Goal: Task Accomplishment & Management: Manage account settings

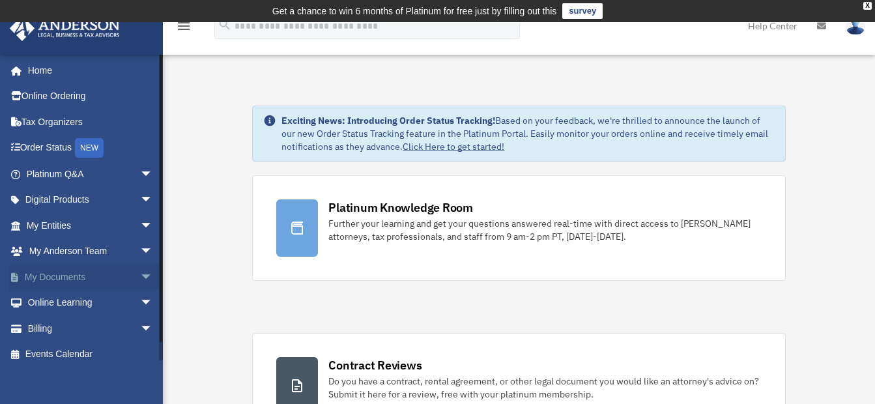
click at [140, 276] on span "arrow_drop_down" at bounding box center [153, 277] width 26 height 27
click at [63, 302] on link "Box" at bounding box center [95, 303] width 154 height 26
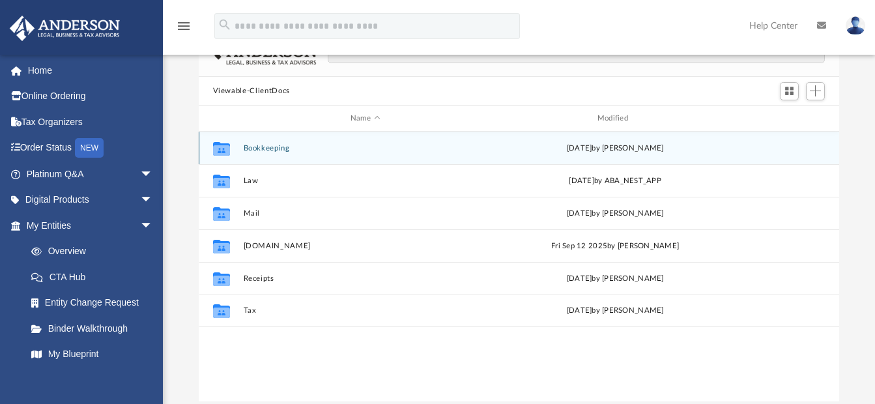
scroll to position [130, 0]
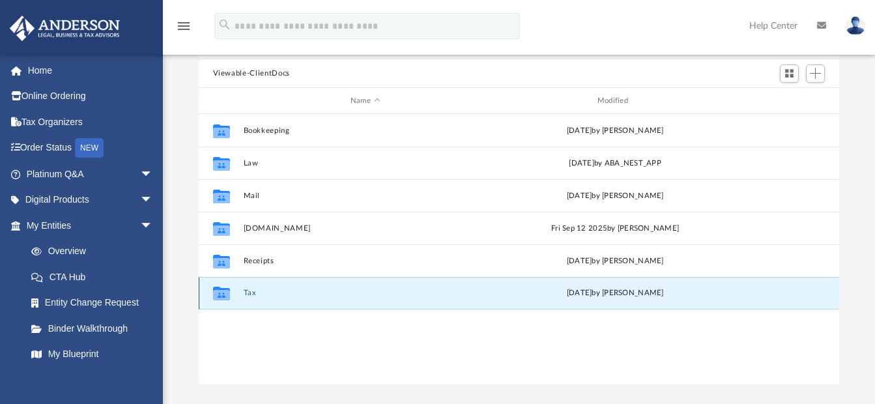
click at [247, 291] on button "Tax" at bounding box center [365, 293] width 244 height 8
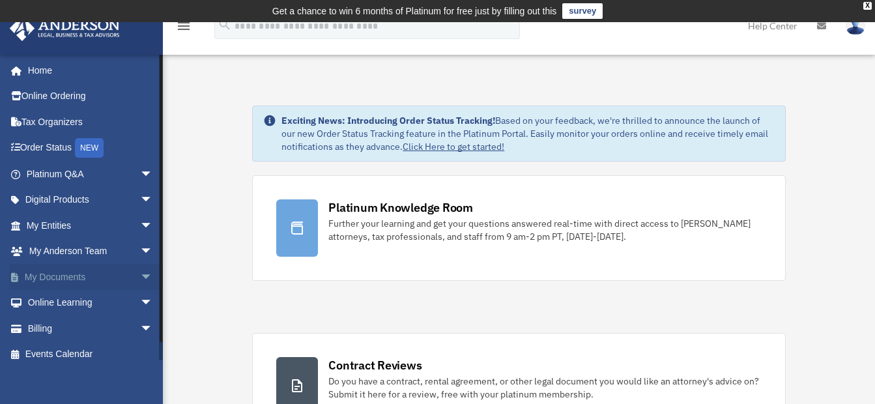
click at [56, 274] on link "My Documents arrow_drop_down" at bounding box center [91, 277] width 164 height 26
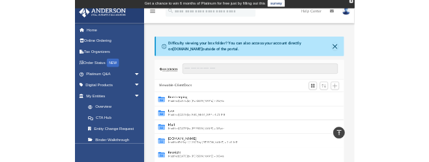
scroll to position [1, 0]
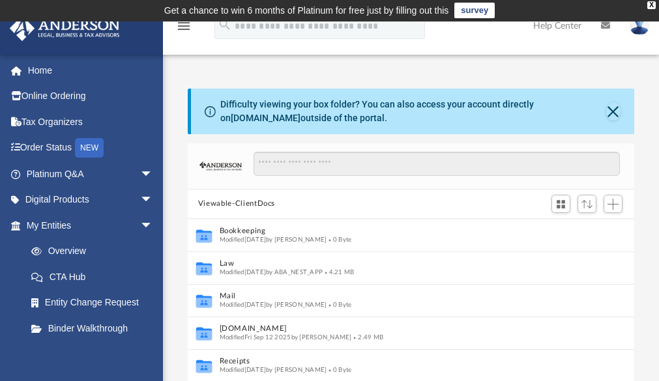
click at [647, 73] on div "Difficulty viewing your box folder? You can also access your account directly o…" at bounding box center [411, 287] width 496 height 453
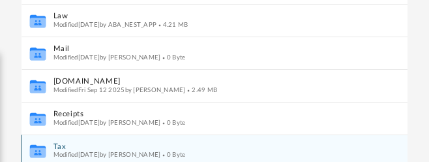
scroll to position [326, 0]
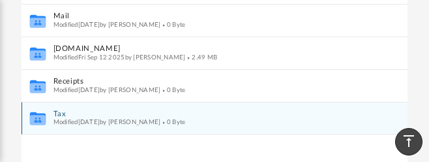
click at [38, 111] on icon "Collaborated Folder" at bounding box center [38, 118] width 20 height 21
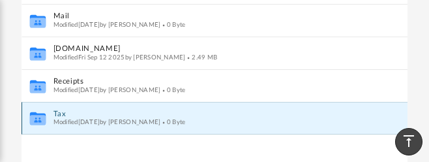
click at [40, 109] on icon "Collaborated Folder" at bounding box center [38, 118] width 20 height 21
drag, startPoint x: 40, startPoint y: 109, endPoint x: 48, endPoint y: 122, distance: 14.9
click at [47, 122] on icon "Collaborated Folder" at bounding box center [38, 118] width 20 height 21
click at [48, 122] on div "Collaborated Folder Tax Modified [DATE] by [PERSON_NAME] 0 Byte" at bounding box center [215, 118] width 386 height 33
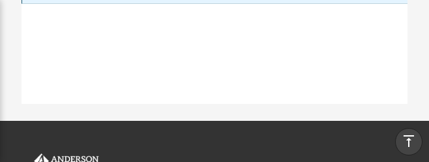
scroll to position [392, 0]
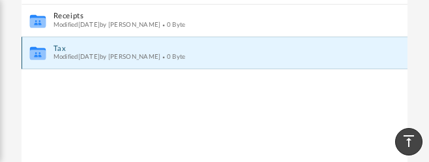
click at [42, 52] on icon "grid" at bounding box center [37, 55] width 16 height 10
drag, startPoint x: 42, startPoint y: 52, endPoint x: 190, endPoint y: 122, distance: 163.8
click at [190, 122] on div "Collaborated Folder Bookkeeping Modified [DATE] by [PERSON_NAME] 0 Byte Collabo…" at bounding box center [215, 22] width 386 height 296
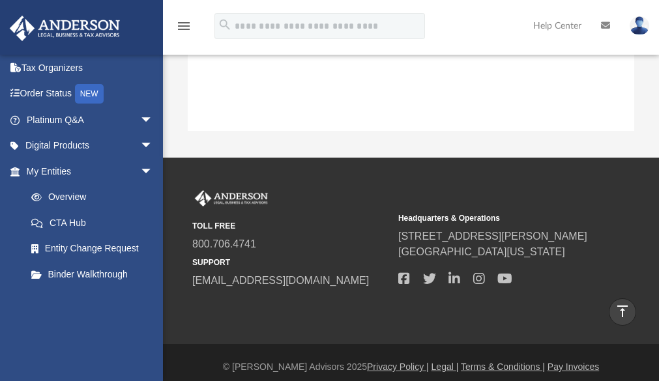
scroll to position [287, 437]
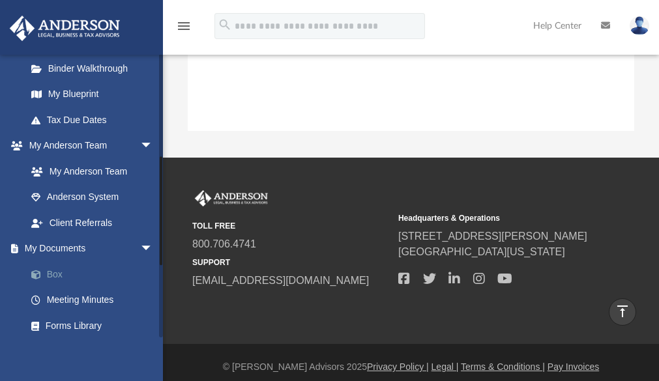
scroll to position [261, 0]
click at [51, 271] on link "Box" at bounding box center [95, 274] width 154 height 26
click at [55, 270] on link "Box" at bounding box center [95, 274] width 154 height 26
click at [140, 243] on span "arrow_drop_down" at bounding box center [153, 248] width 26 height 27
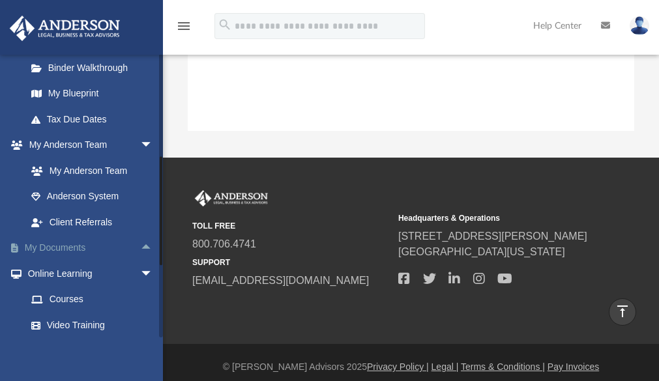
click at [140, 246] on span "arrow_drop_up" at bounding box center [153, 248] width 26 height 27
click at [51, 274] on link "Box" at bounding box center [95, 274] width 154 height 26
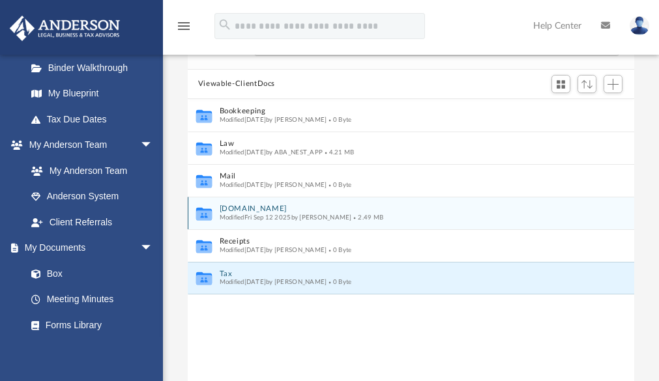
scroll to position [130, 0]
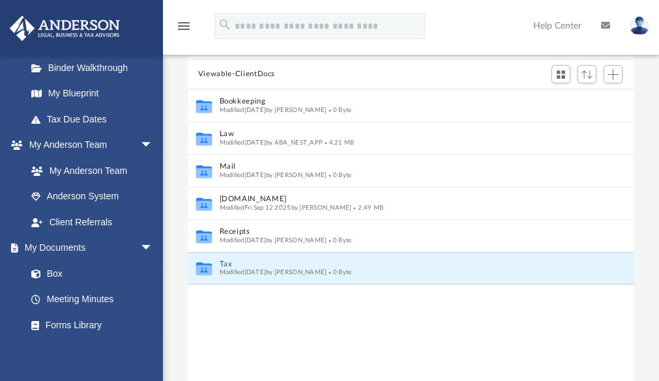
click at [316, 320] on div "Collaborated Folder Bookkeeping Modified [DATE] by [PERSON_NAME] 0 Byte Collabo…" at bounding box center [411, 237] width 446 height 296
click at [558, 71] on span "Switch to Grid View" at bounding box center [560, 74] width 11 height 11
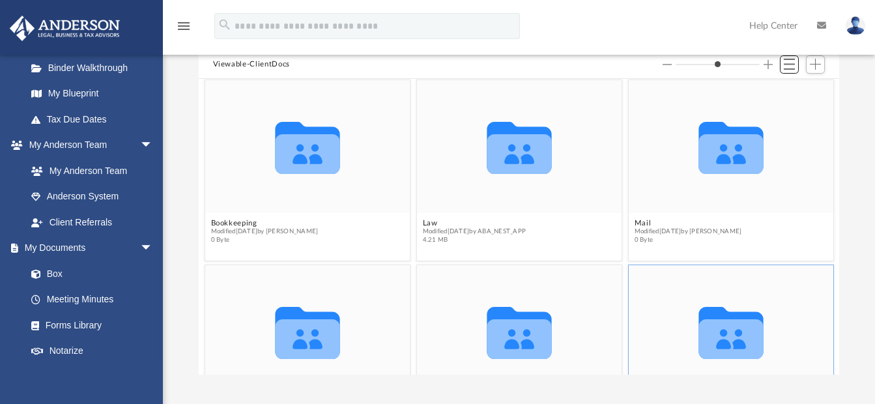
scroll to position [0, 0]
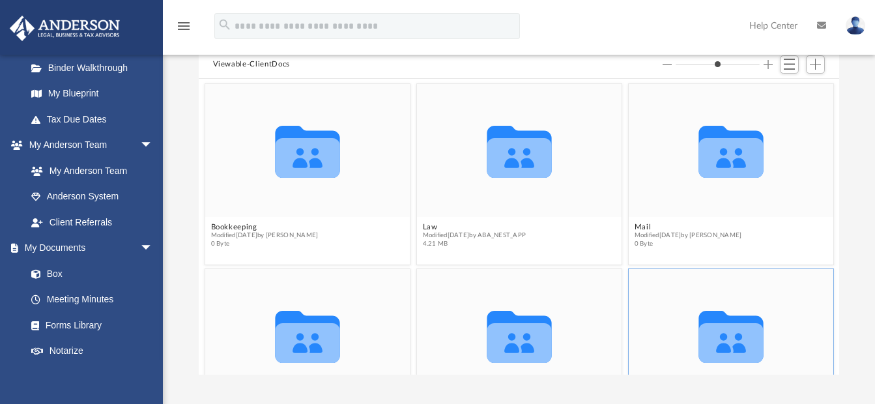
click at [767, 63] on button "Increase column size" at bounding box center [768, 64] width 9 height 9
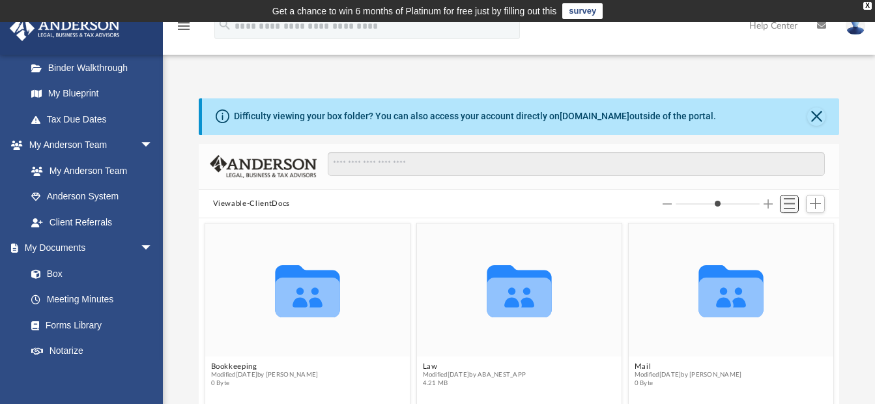
click at [786, 203] on span "Switch to List View" at bounding box center [789, 203] width 11 height 11
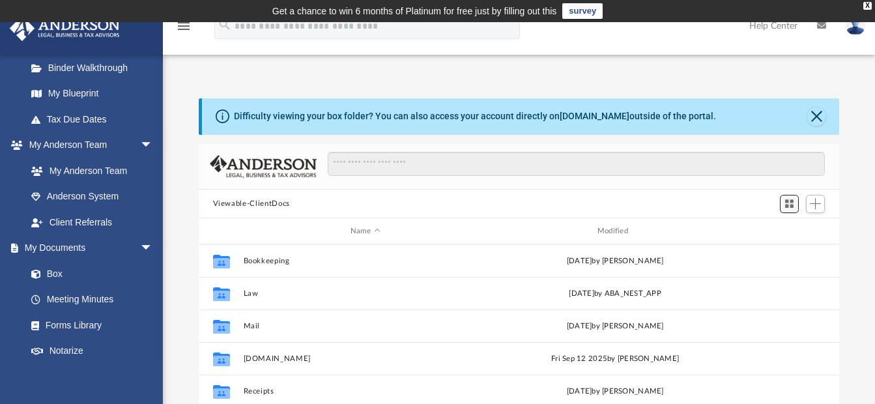
scroll to position [287, 631]
click at [814, 206] on span "Add" at bounding box center [815, 203] width 11 height 11
click at [793, 229] on li "Upload" at bounding box center [797, 230] width 42 height 14
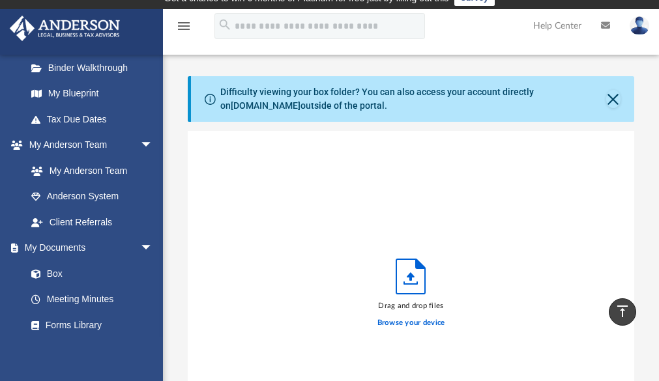
scroll to position [0, 0]
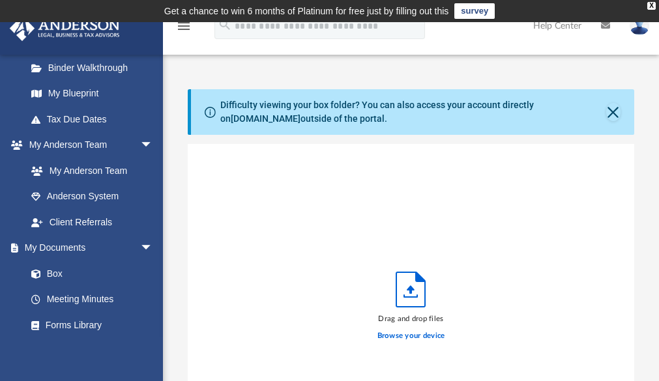
click at [316, 291] on div "Drag and drop files Browse your device" at bounding box center [411, 309] width 446 height 331
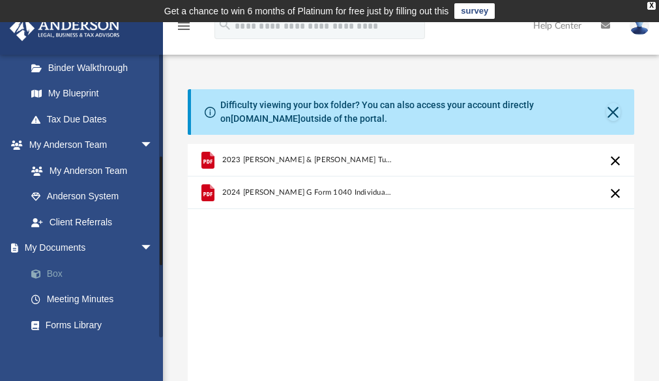
click at [54, 266] on link "Box" at bounding box center [95, 274] width 154 height 26
click at [140, 246] on span "arrow_drop_down" at bounding box center [153, 248] width 26 height 27
click at [51, 248] on link "My Documents arrow_drop_up" at bounding box center [91, 248] width 164 height 26
click at [140, 270] on span "arrow_drop_down" at bounding box center [153, 274] width 26 height 27
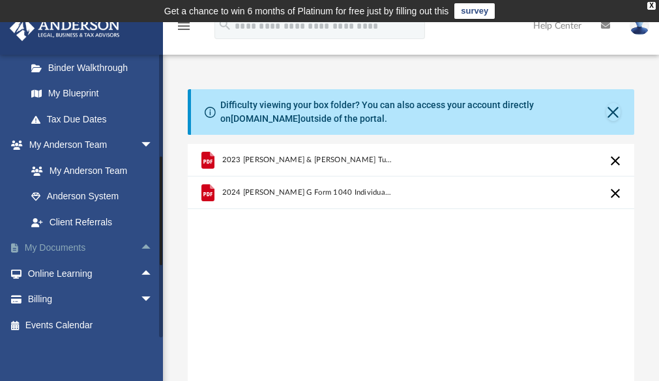
click at [50, 249] on link "My Documents arrow_drop_up" at bounding box center [91, 248] width 164 height 26
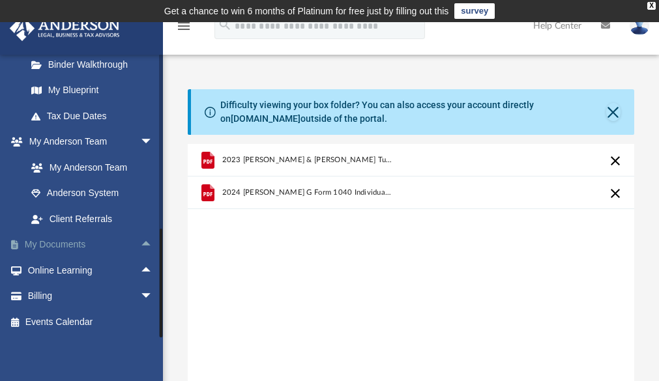
scroll to position [265, 0]
click at [23, 242] on span at bounding box center [21, 244] width 7 height 9
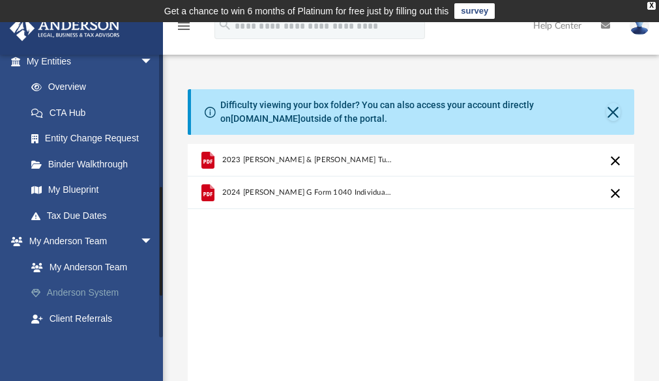
scroll to position [261, 0]
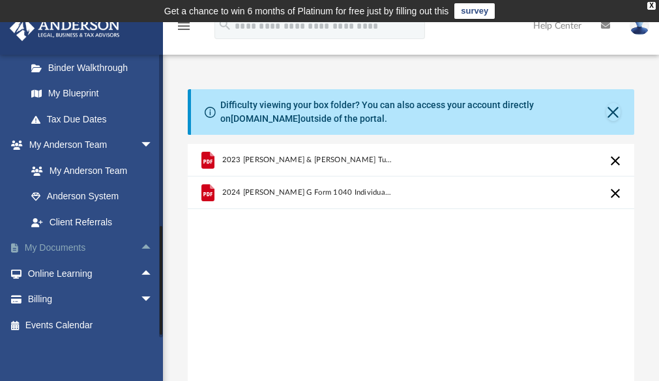
click at [140, 244] on span "arrow_drop_up" at bounding box center [153, 248] width 26 height 27
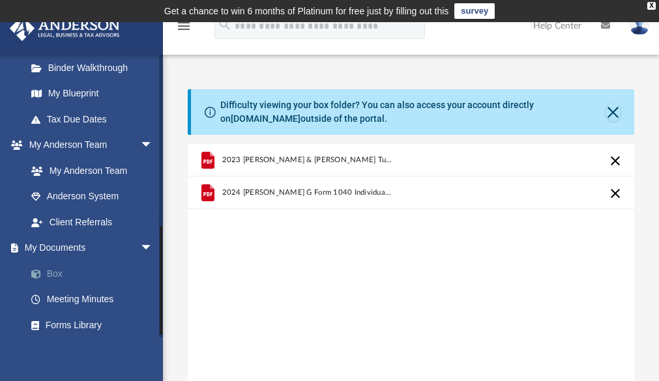
click at [60, 274] on link "Box" at bounding box center [95, 274] width 154 height 26
click at [48, 272] on link "Box" at bounding box center [95, 274] width 154 height 26
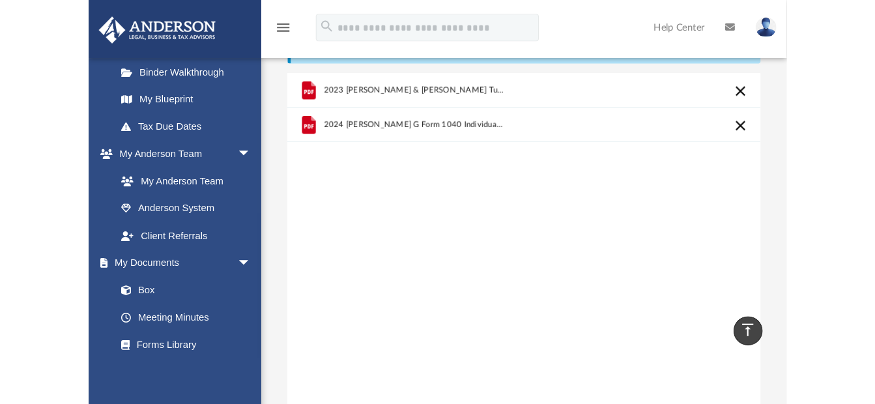
scroll to position [0, 0]
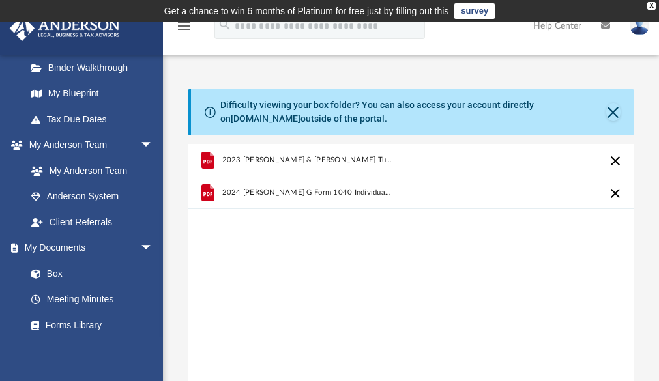
click at [289, 300] on div "2023 [PERSON_NAME] & [PERSON_NAME] TurboTax_Print_Preview_04-14-2024T14.01.38.8…" at bounding box center [411, 309] width 446 height 331
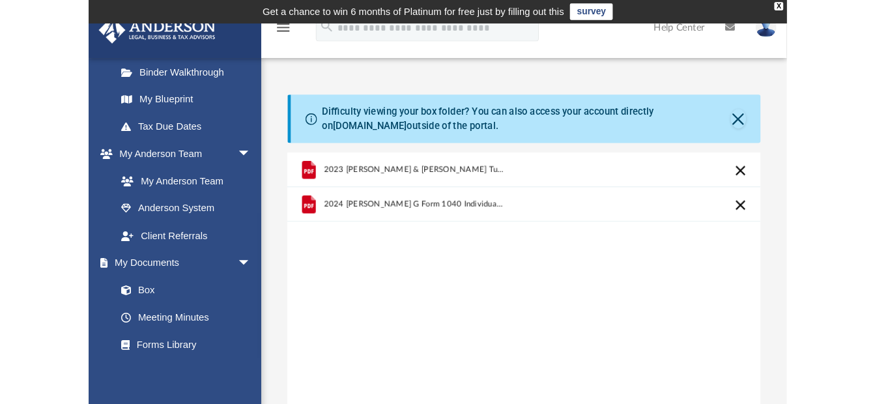
scroll to position [321, 631]
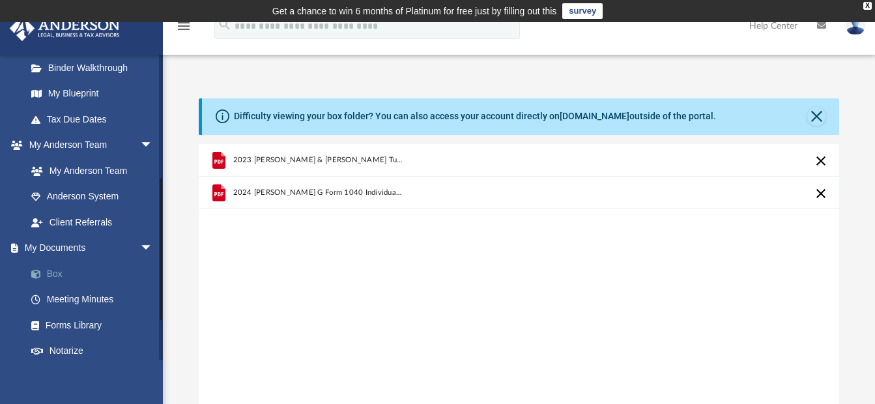
click at [61, 274] on link "Box" at bounding box center [95, 274] width 154 height 26
click at [140, 248] on span "arrow_drop_down" at bounding box center [153, 248] width 26 height 27
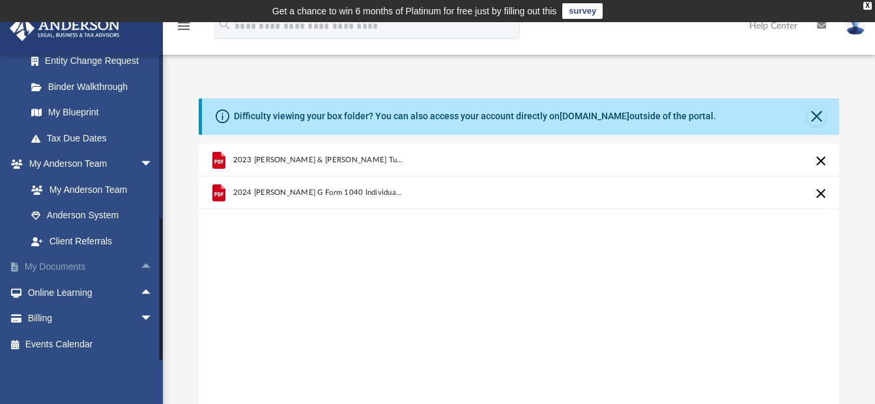
scroll to position [242, 0]
click at [83, 266] on link "My Documents arrow_drop_up" at bounding box center [91, 267] width 164 height 26
click at [140, 263] on span "arrow_drop_up" at bounding box center [153, 267] width 26 height 27
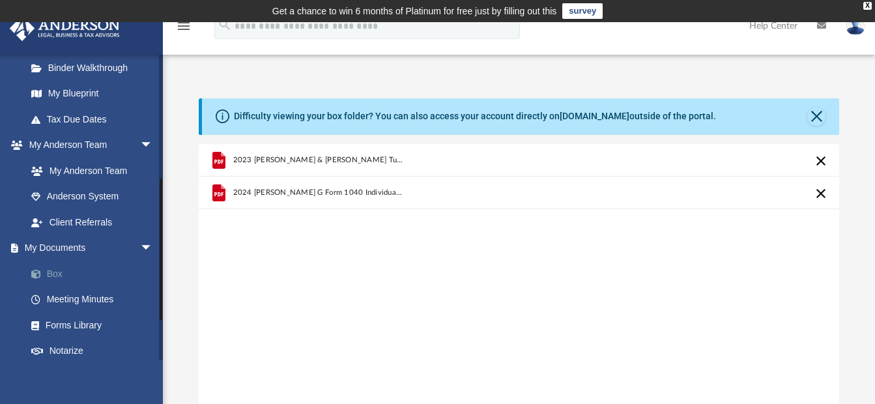
click at [55, 278] on link "Box" at bounding box center [95, 274] width 154 height 26
click at [61, 248] on link "My Documents arrow_drop_down" at bounding box center [91, 248] width 164 height 26
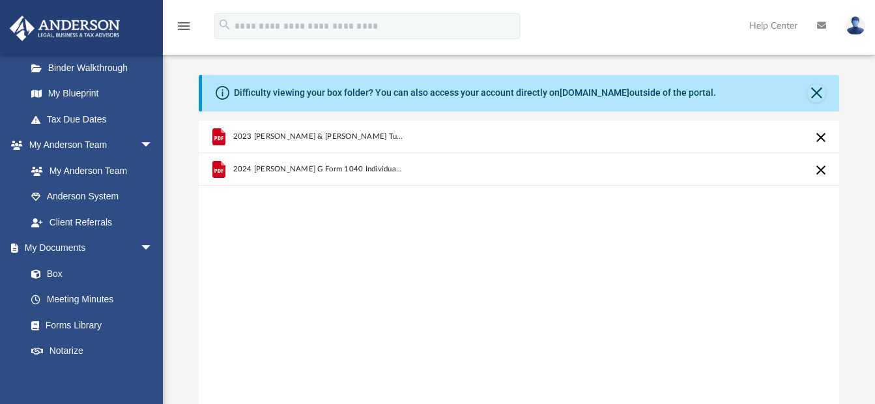
scroll to position [0, 0]
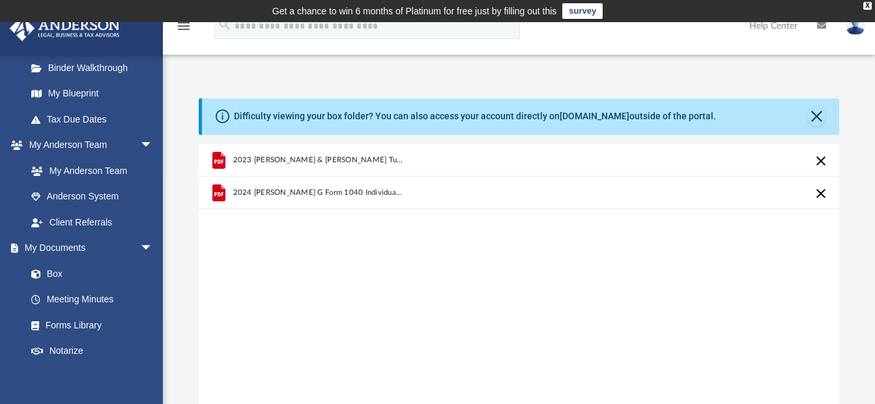
click at [867, 1] on td "Get a chance to win 6 months of Platinum for free just by filling out this surv…" at bounding box center [437, 11] width 875 height 22
click at [870, 4] on div "X" at bounding box center [867, 6] width 8 height 8
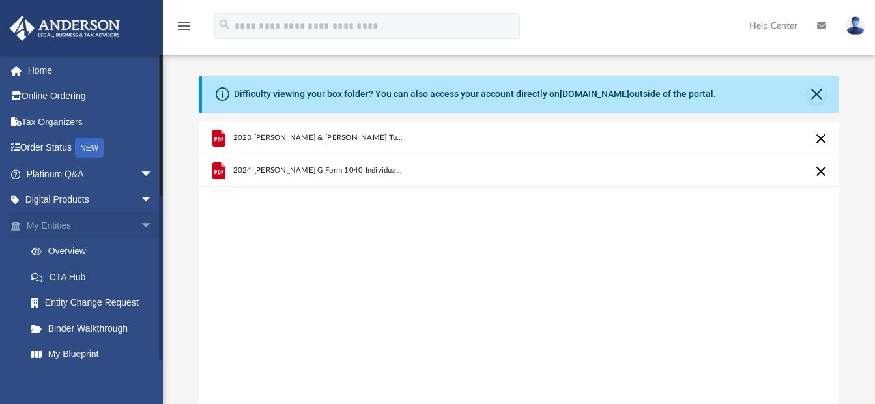
click at [140, 222] on span "arrow_drop_down" at bounding box center [153, 225] width 26 height 27
click at [140, 351] on span "arrow_drop_down" at bounding box center [153, 354] width 26 height 27
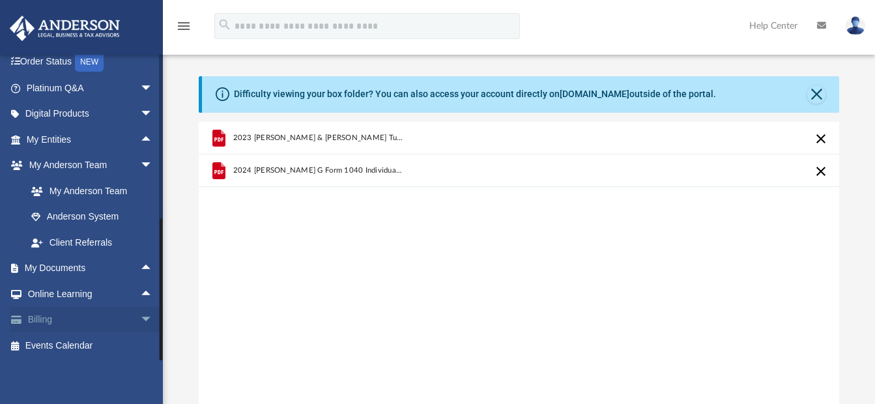
scroll to position [87, 0]
click at [53, 268] on link "My Documents arrow_drop_up" at bounding box center [91, 267] width 164 height 26
click at [140, 266] on span "arrow_drop_up" at bounding box center [153, 267] width 26 height 27
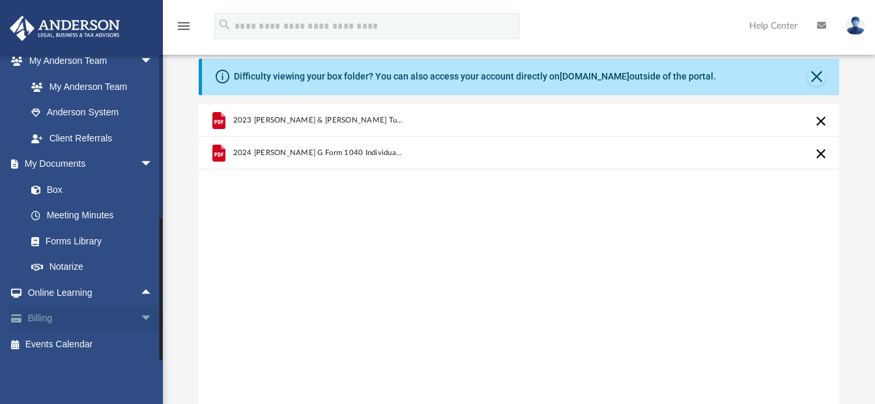
scroll to position [0, 0]
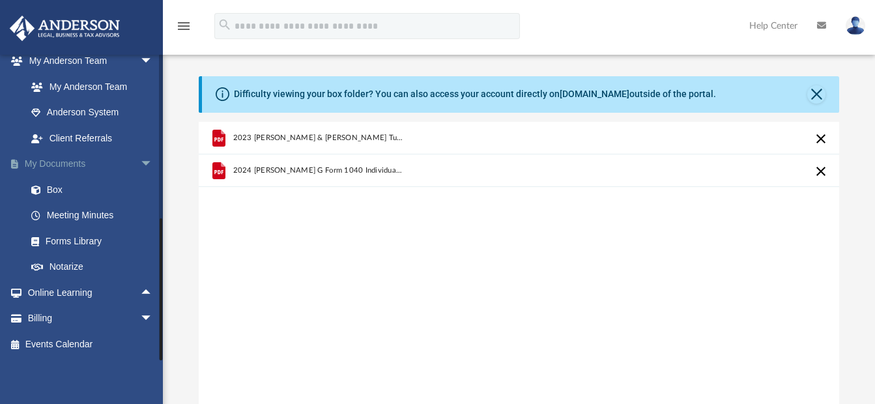
click at [57, 162] on link "My Documents arrow_drop_down" at bounding box center [91, 164] width 164 height 26
click at [53, 191] on link "Box" at bounding box center [95, 190] width 154 height 26
click at [543, 306] on div "2023 [PERSON_NAME] & [PERSON_NAME] TurboTax_Print_Preview_04-14-2024T14.01.38.8…" at bounding box center [519, 287] width 641 height 331
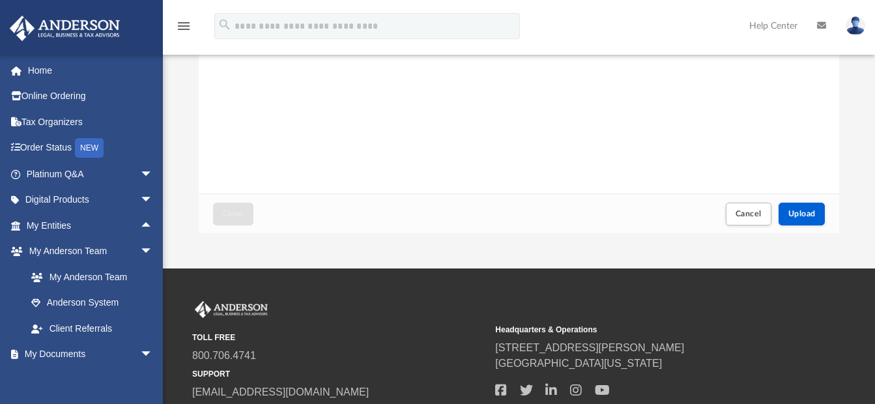
scroll to position [261, 0]
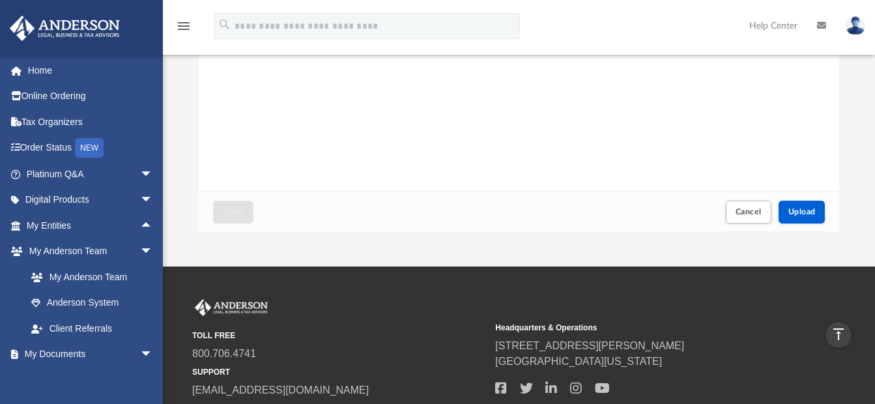
click at [31, 379] on div "[EMAIL_ADDRESS][DOMAIN_NAME] Sign Out [EMAIL_ADDRESS][DOMAIN_NAME] Home Online …" at bounding box center [81, 256] width 163 height 404
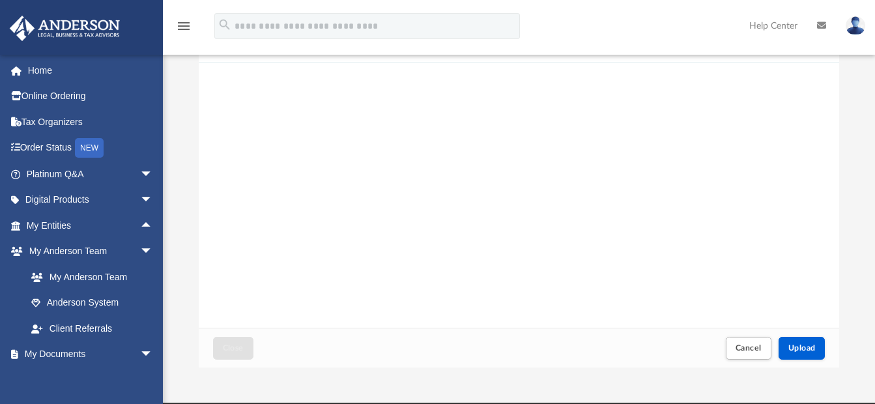
scroll to position [195, 0]
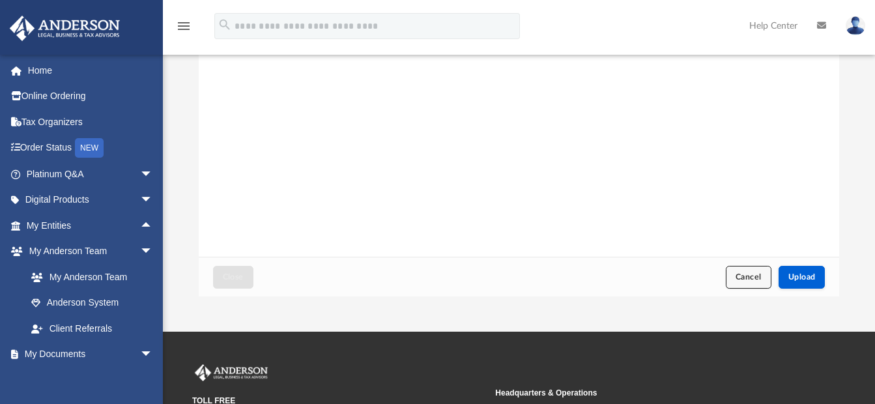
click at [747, 274] on span "Cancel" at bounding box center [749, 277] width 26 height 8
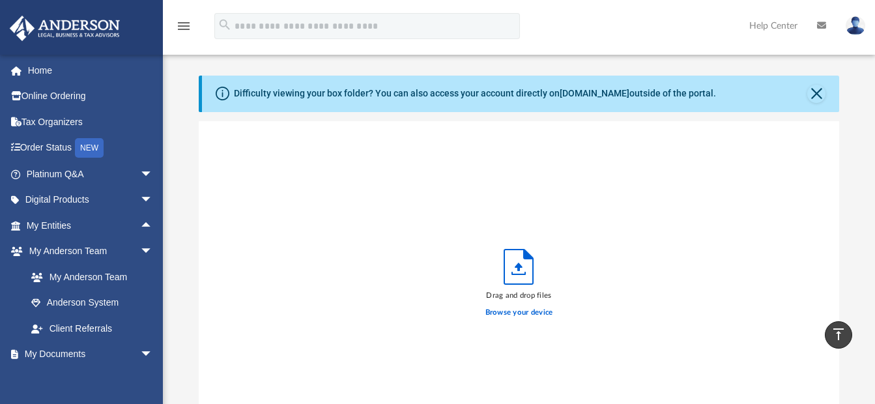
scroll to position [0, 0]
